Goal: Navigation & Orientation: Understand site structure

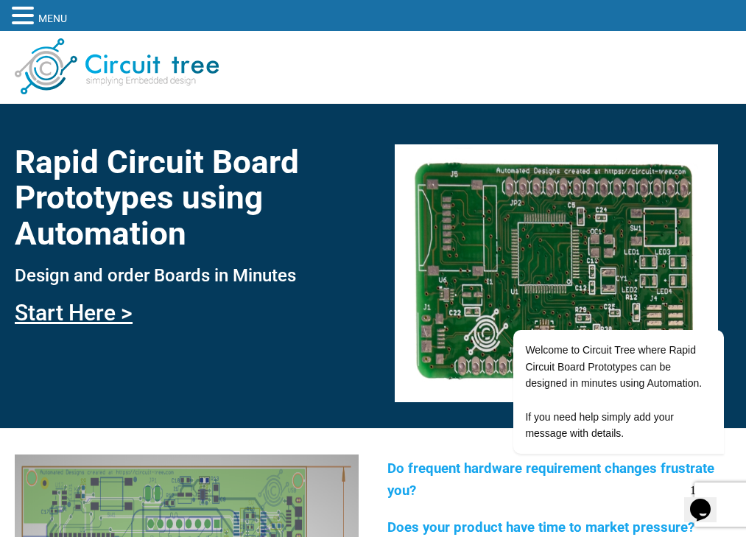
click at [0, 0] on link "Capabilities" at bounding box center [0, 0] width 0 height 0
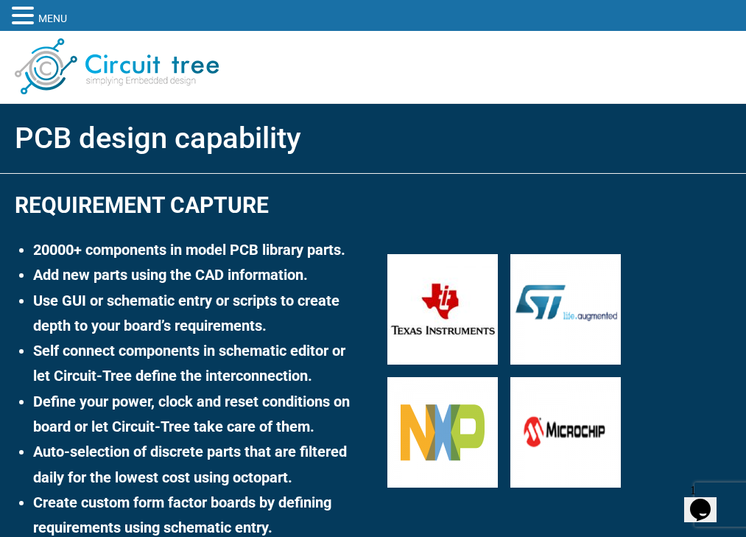
click at [0, 0] on link "Home" at bounding box center [0, 0] width 0 height 0
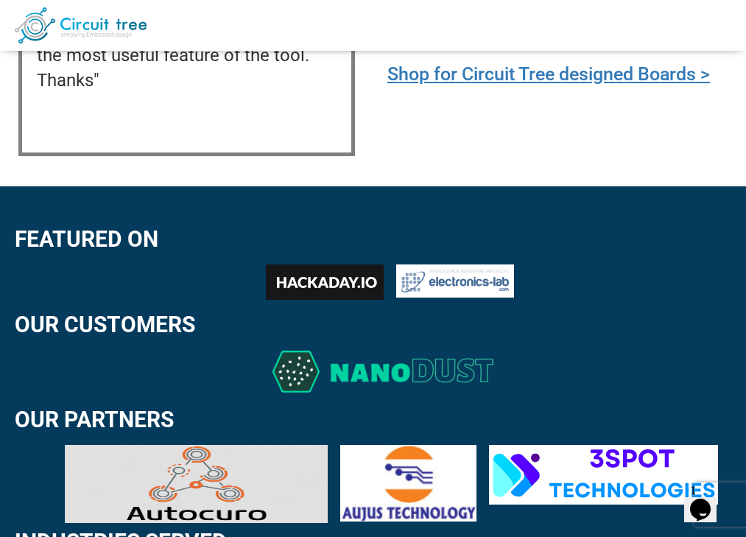
scroll to position [2116, 0]
